Goal: Transaction & Acquisition: Purchase product/service

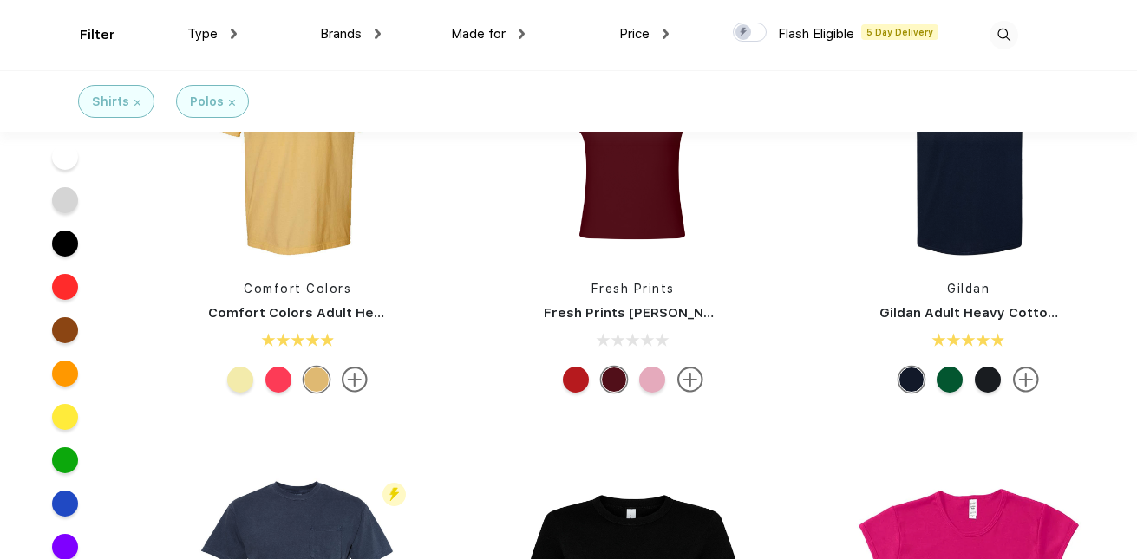
scroll to position [950, 0]
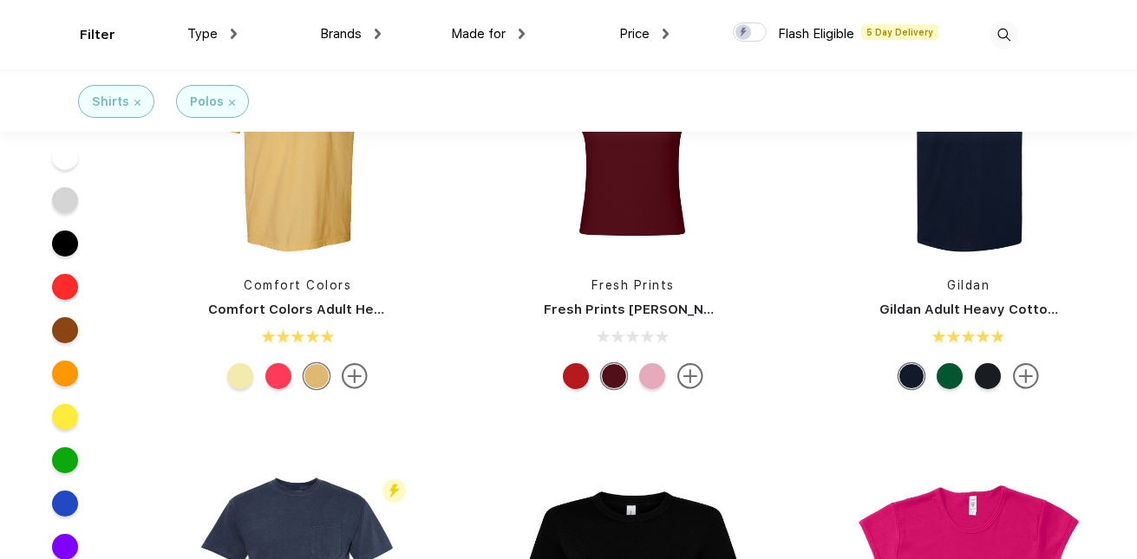
click at [350, 36] on span "Brands" at bounding box center [341, 34] width 42 height 16
click at [360, 35] on span "Brands" at bounding box center [341, 34] width 42 height 16
click at [333, 35] on span "Brands" at bounding box center [341, 34] width 42 height 16
click at [359, 35] on span "Brands" at bounding box center [341, 34] width 42 height 16
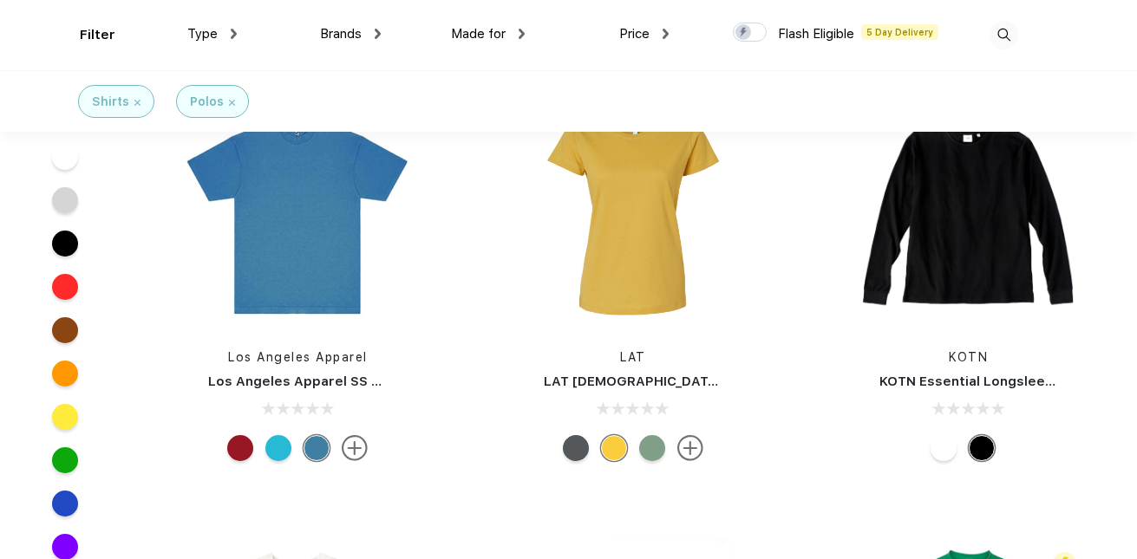
scroll to position [39345, 0]
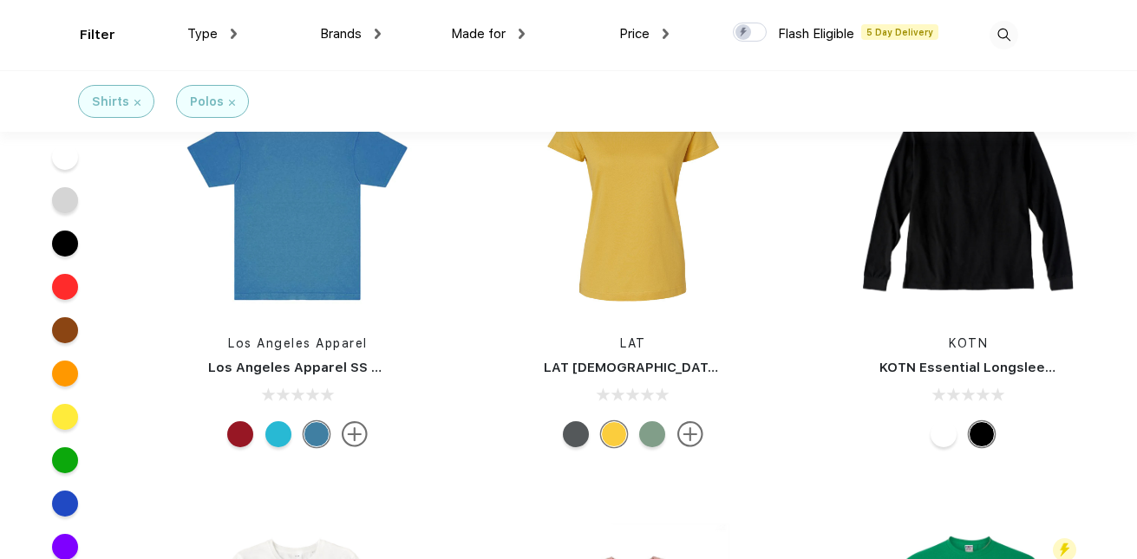
click at [356, 31] on span "Brands" at bounding box center [341, 34] width 42 height 16
click at [350, 31] on span "Brands" at bounding box center [341, 34] width 42 height 16
click at [1000, 30] on img at bounding box center [1004, 35] width 29 height 29
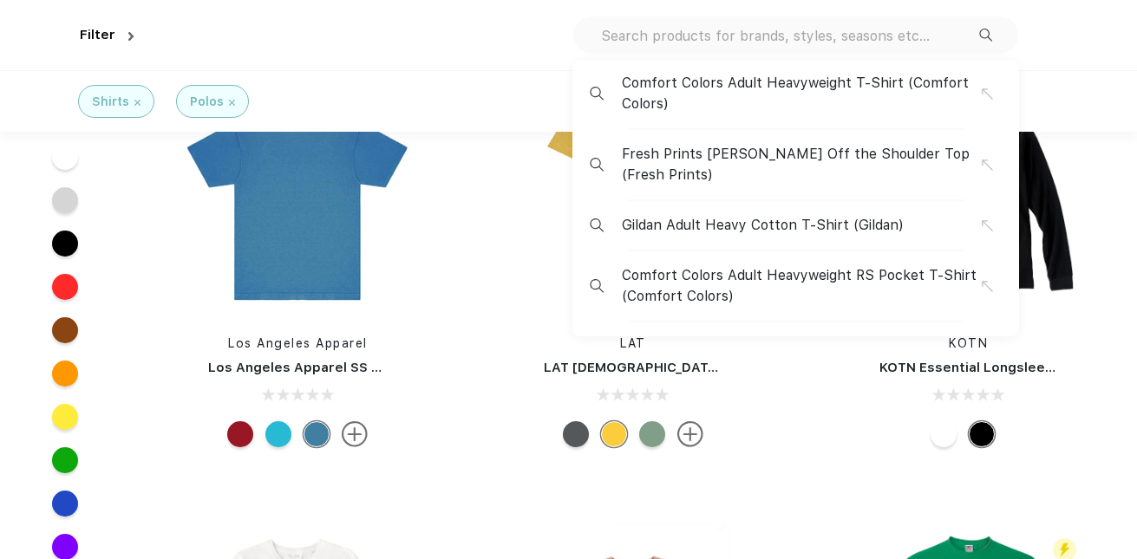
click at [867, 26] on input "text" at bounding box center [789, 35] width 380 height 19
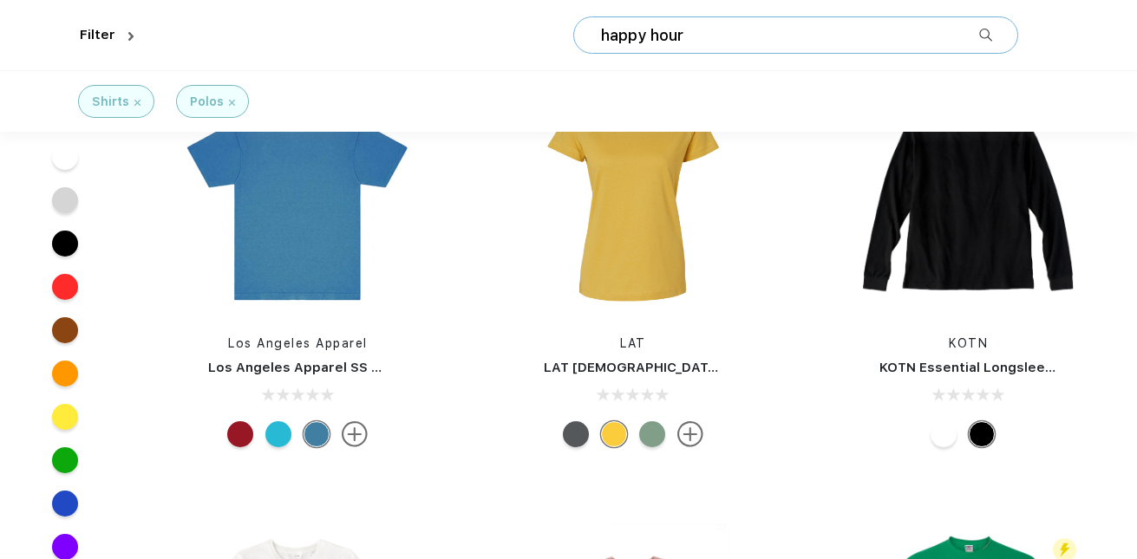
type input "happy hour"
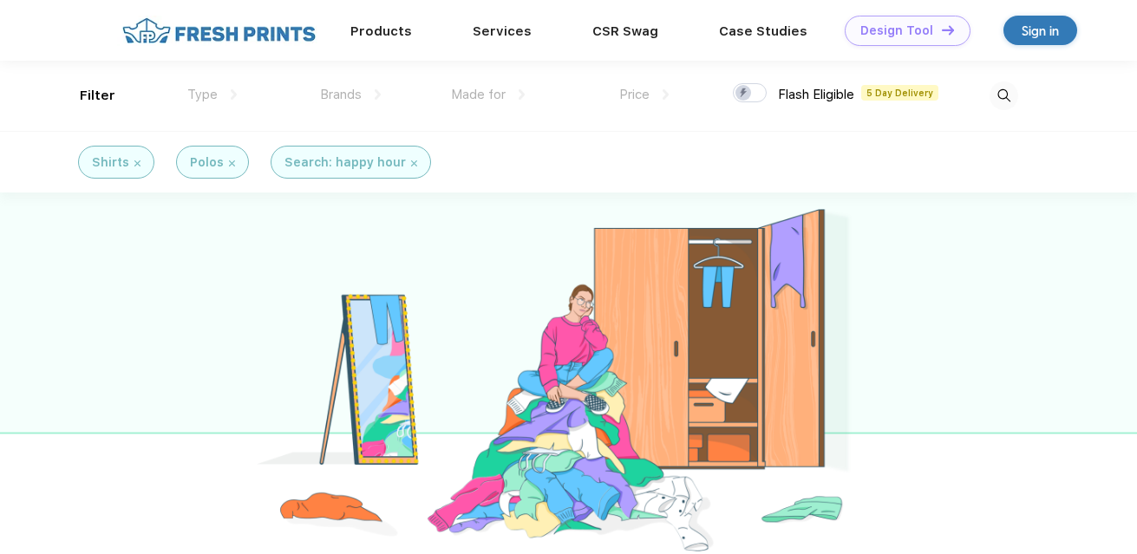
click at [912, 37] on link "Add your Logo Design Tool" at bounding box center [908, 31] width 126 height 30
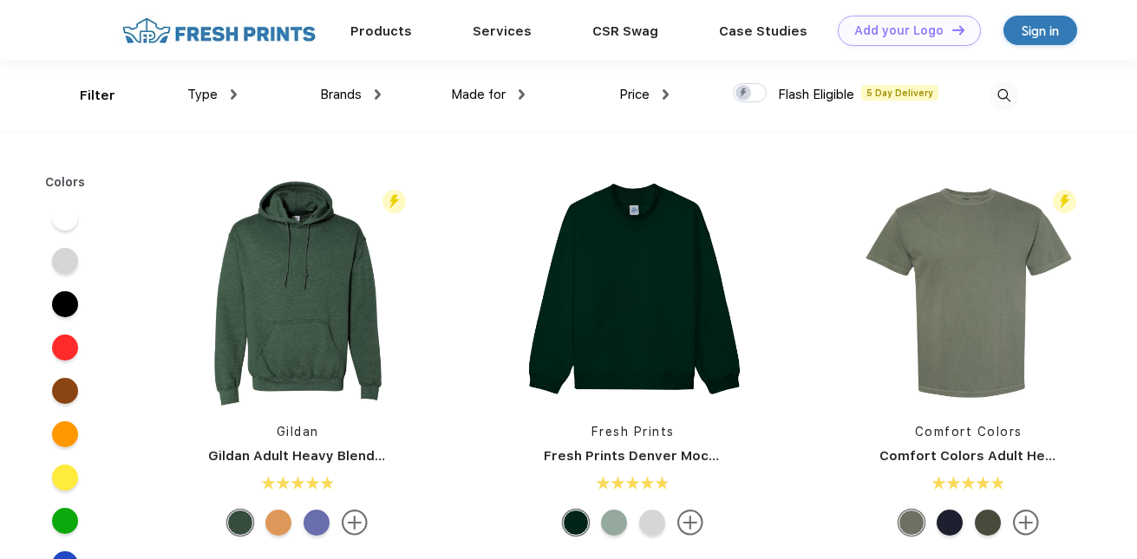
scroll to position [1, 0]
click at [366, 95] on div "Brands" at bounding box center [350, 94] width 61 height 20
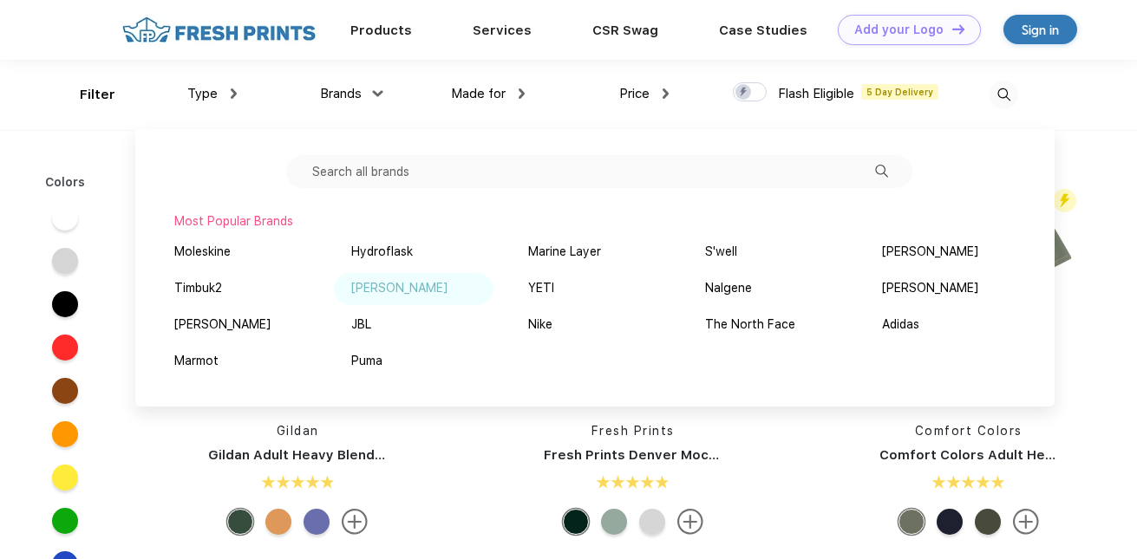
click at [427, 296] on div "[PERSON_NAME]" at bounding box center [414, 289] width 160 height 32
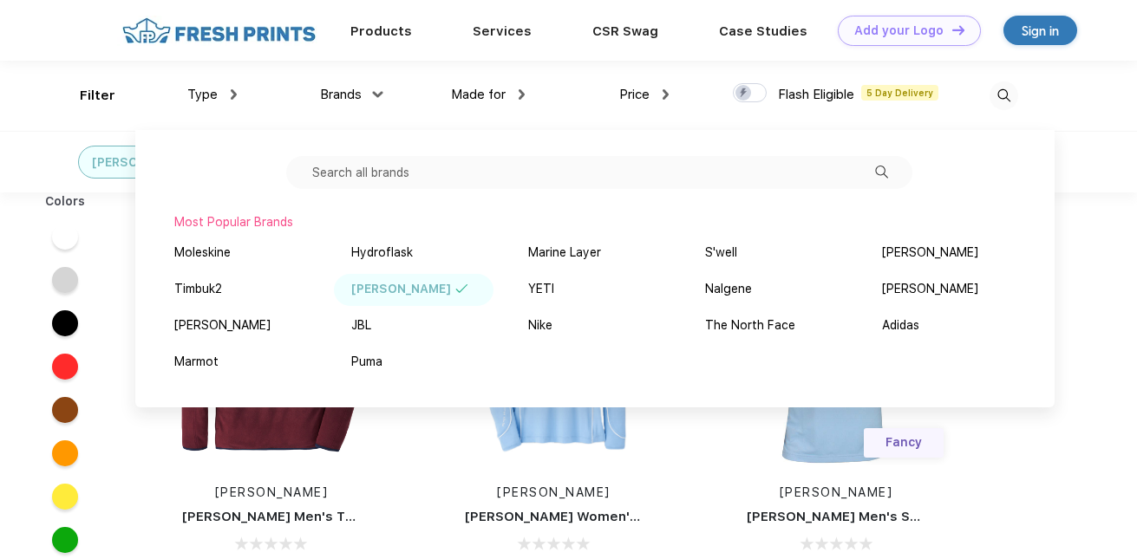
click at [1109, 317] on div "Colors [PERSON_NAME] [PERSON_NAME] Men's Thermal Flow Micro Fleece Half-Zip [PE…" at bounding box center [568, 477] width 1137 height 568
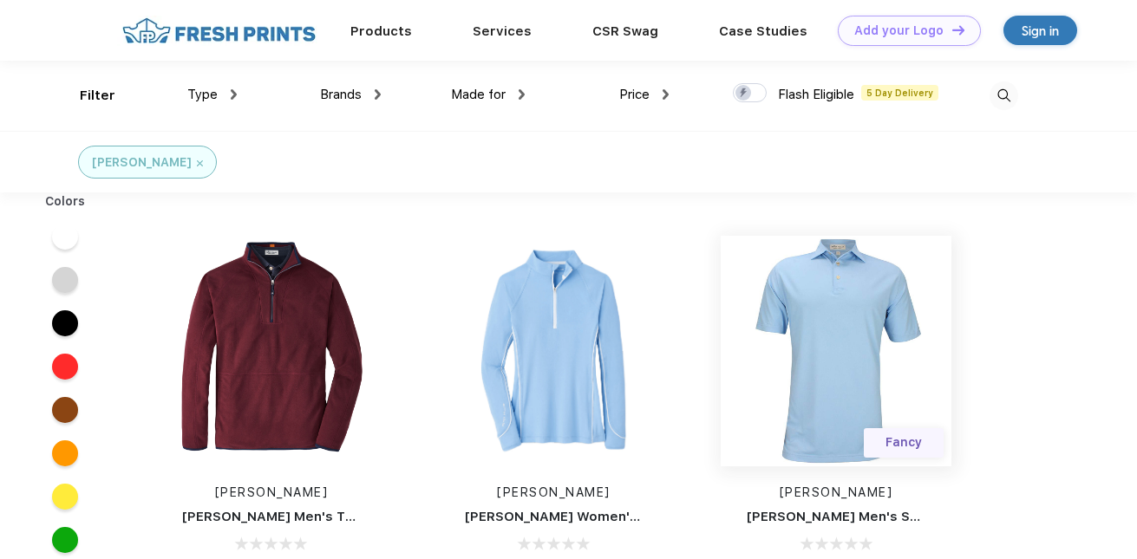
click at [872, 361] on img at bounding box center [836, 351] width 231 height 231
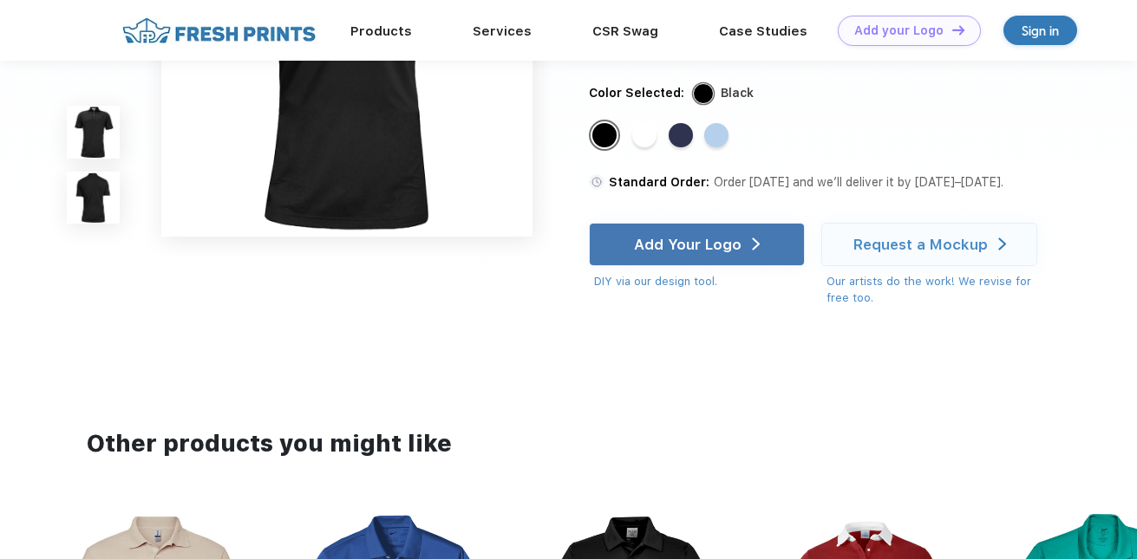
scroll to position [539, 0]
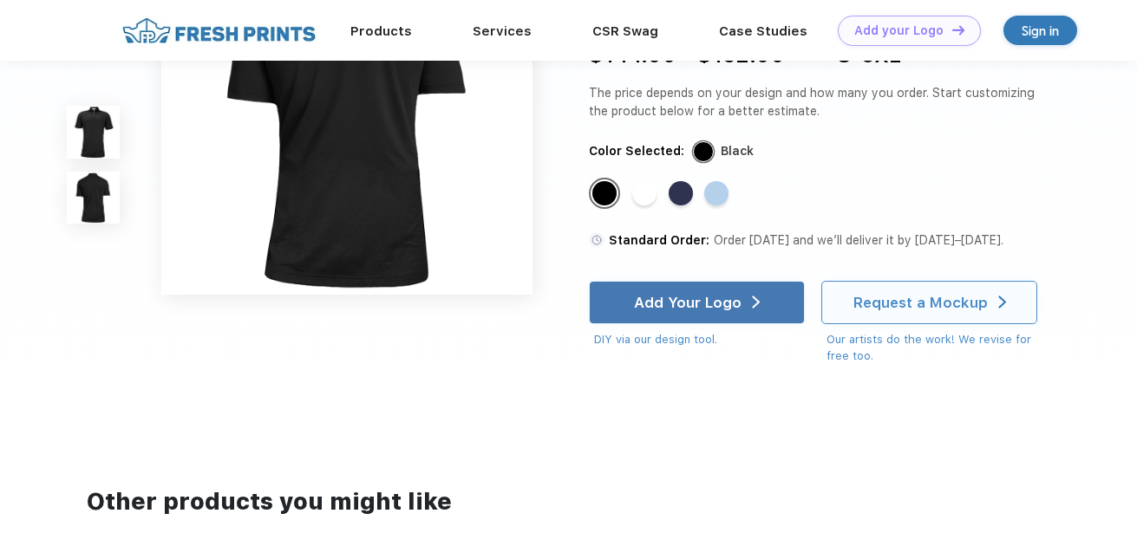
click at [919, 318] on div "Request a Mockup" at bounding box center [929, 303] width 153 height 42
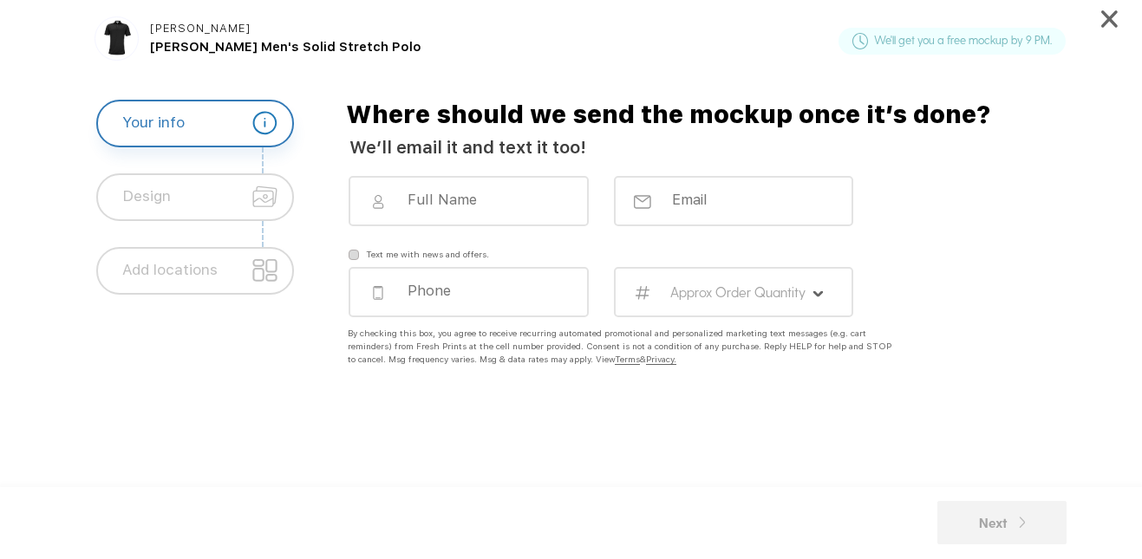
click at [1106, 21] on img at bounding box center [1109, 18] width 17 height 17
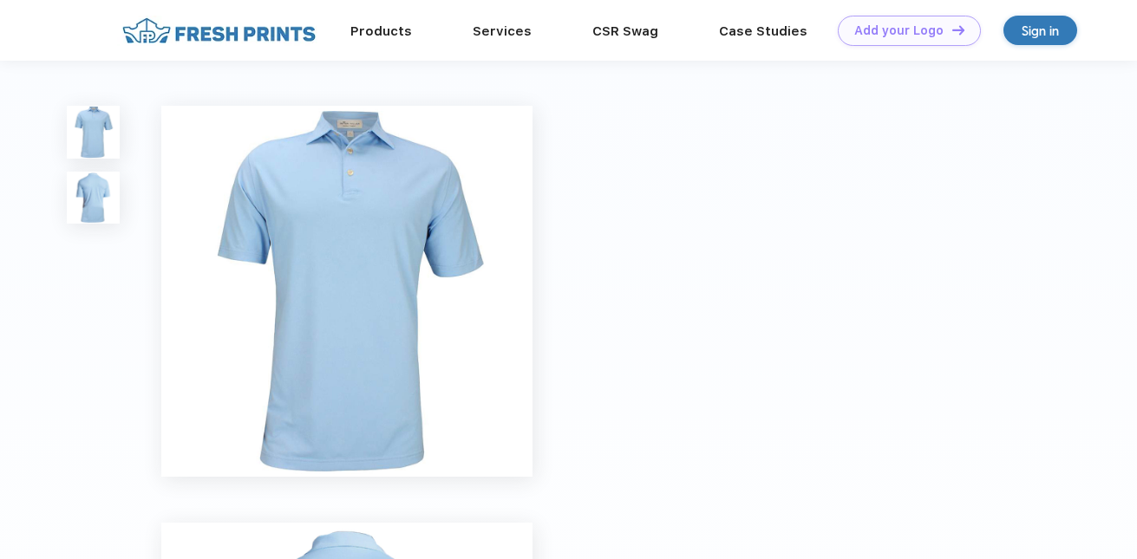
click at [1020, 30] on div "Sign in" at bounding box center [1040, 30] width 74 height 29
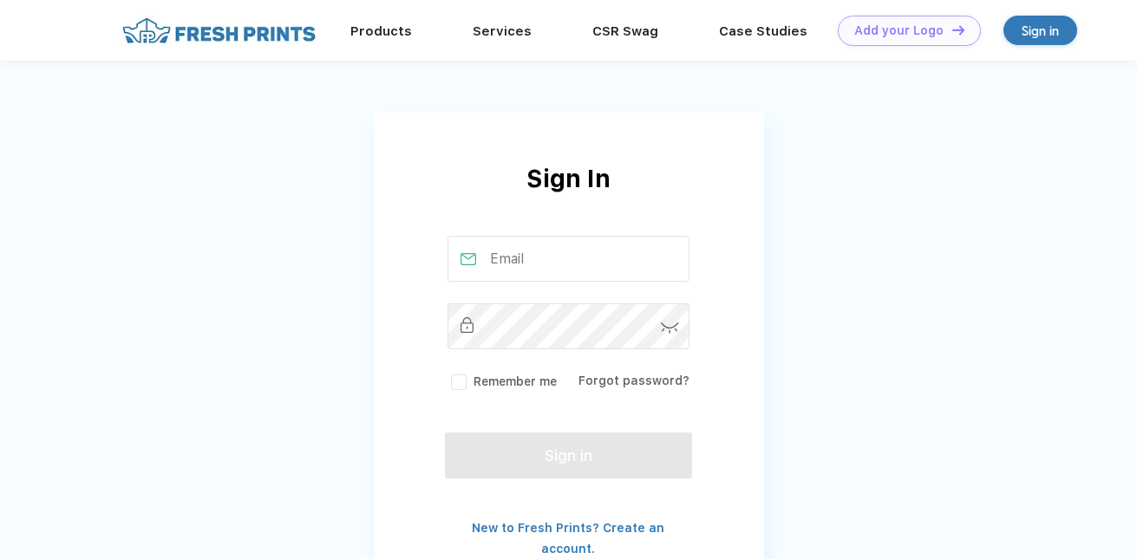
click at [560, 244] on input "text" at bounding box center [569, 259] width 242 height 46
type input "[PERSON_NAME][EMAIL_ADDRESS][DOMAIN_NAME]"
click at [845, 264] on div "Sign In [PERSON_NAME][EMAIL_ADDRESS][DOMAIN_NAME] Remember me Forgot password? …" at bounding box center [568, 316] width 1137 height 633
